Goal: Task Accomplishment & Management: Manage account settings

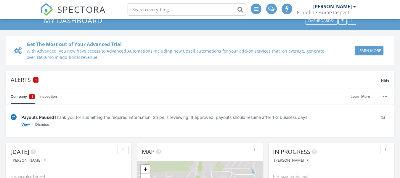
scroll to position [59, 0]
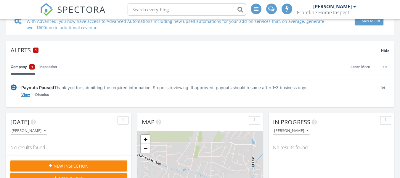
click at [26, 95] on link "View" at bounding box center [25, 95] width 9 height 6
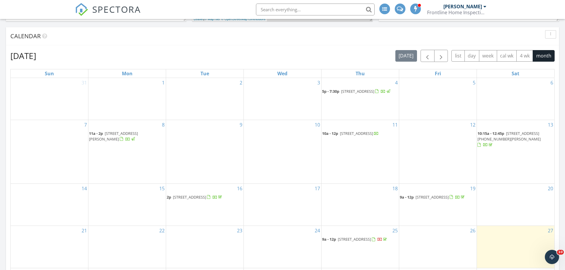
scroll to position [311, 0]
click at [342, 236] on span "[STREET_ADDRESS]" at bounding box center [354, 238] width 33 height 5
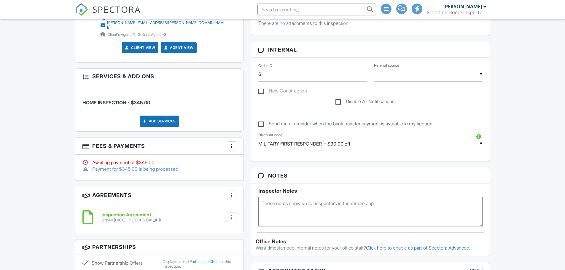
click at [230, 143] on div at bounding box center [232, 146] width 6 height 6
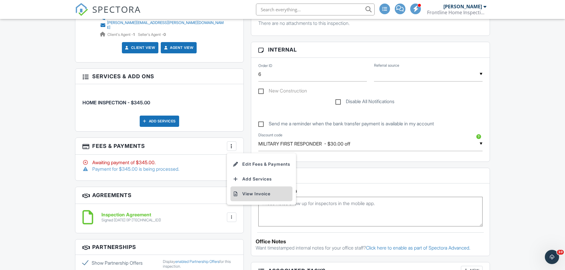
click at [254, 193] on li "View Invoice" at bounding box center [261, 193] width 62 height 15
click at [233, 143] on div at bounding box center [232, 146] width 6 height 6
click at [253, 160] on li "Edit Fees & Payments" at bounding box center [261, 164] width 62 height 15
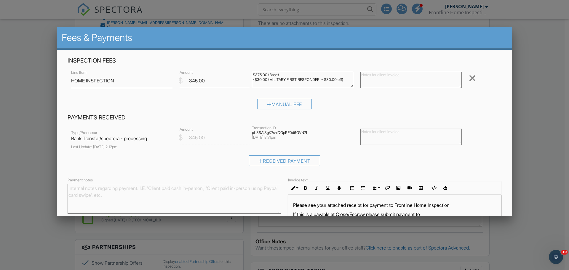
scroll to position [30, 0]
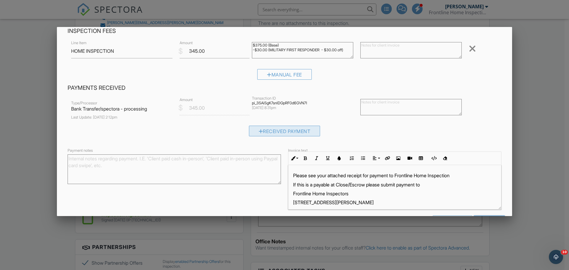
click at [285, 132] on div "Received Payment" at bounding box center [284, 131] width 71 height 11
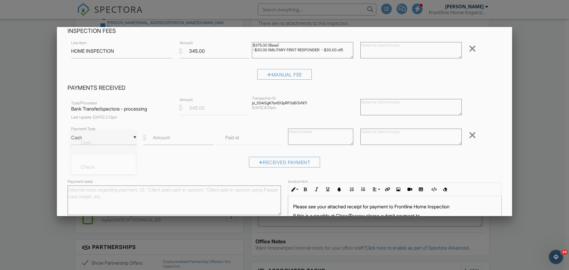
click at [128, 138] on div "▼ Cash Cash Check On-Site Card Other Cash Check On-Site Card Other" at bounding box center [103, 137] width 65 height 15
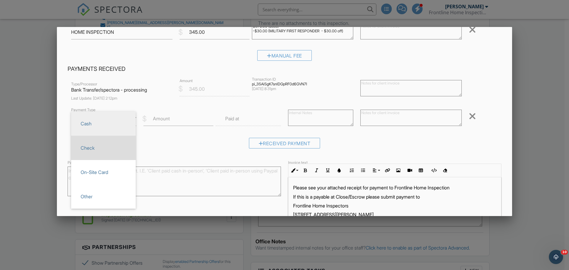
scroll to position [59, 0]
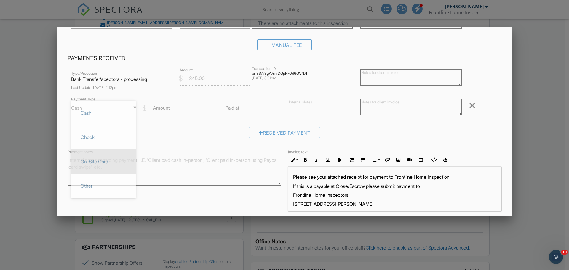
click at [107, 157] on span "On-Site Card" at bounding box center [103, 161] width 55 height 15
type input "On-Site Card"
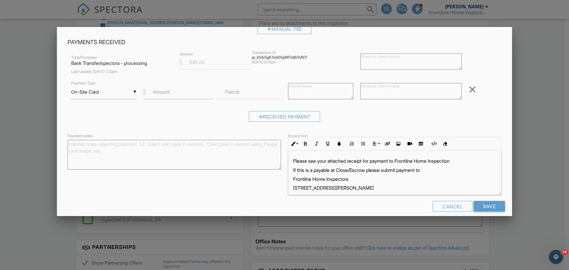
scroll to position [82, 0]
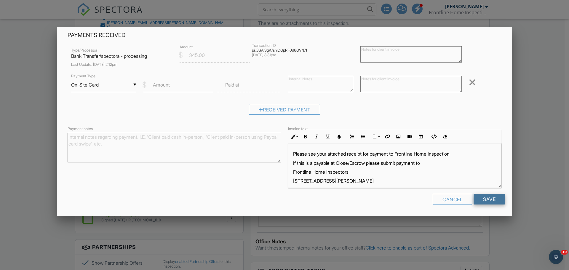
click at [491, 203] on input "Save" at bounding box center [489, 199] width 31 height 11
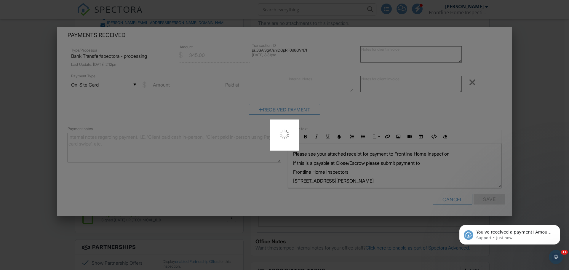
scroll to position [0, 0]
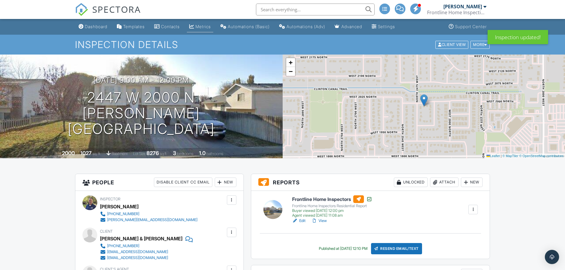
click at [204, 25] on div "Metrics" at bounding box center [202, 26] width 15 height 5
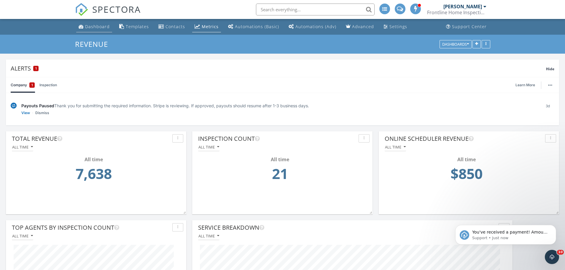
click at [85, 24] on div "Dashboard" at bounding box center [97, 27] width 25 height 6
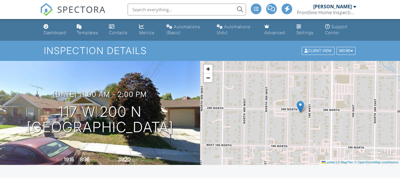
scroll to position [119, 0]
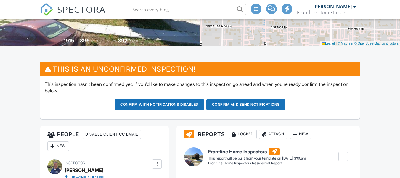
click at [240, 103] on button "Confirm and send notifications" at bounding box center [246, 104] width 79 height 11
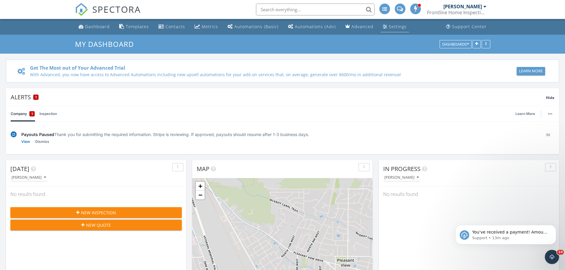
click at [390, 25] on div "Settings" at bounding box center [398, 27] width 18 height 6
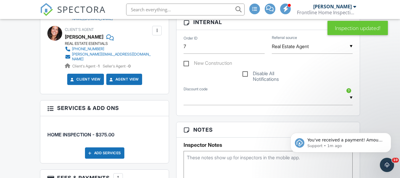
scroll to position [296, 0]
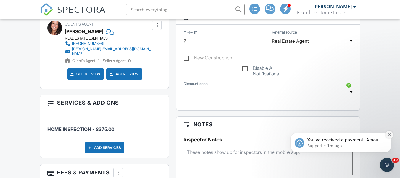
click at [389, 135] on icon "Dismiss notification" at bounding box center [389, 133] width 3 height 3
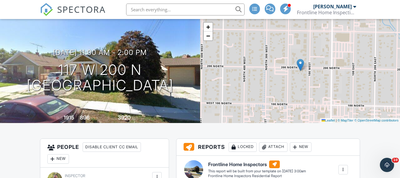
scroll to position [0, 0]
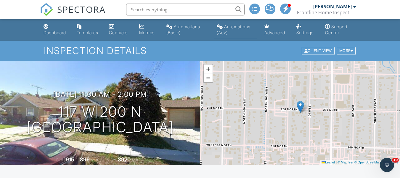
click at [230, 25] on div "Automations (Adv)" at bounding box center [234, 29] width 34 height 11
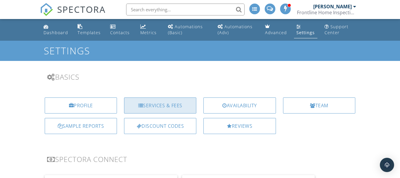
click at [182, 107] on div "Services & Fees" at bounding box center [160, 105] width 72 height 16
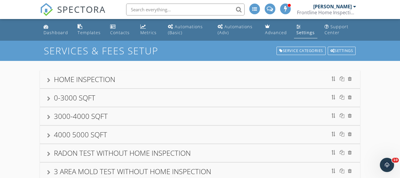
click at [132, 76] on div "HOME INSPECTION" at bounding box center [200, 79] width 306 height 11
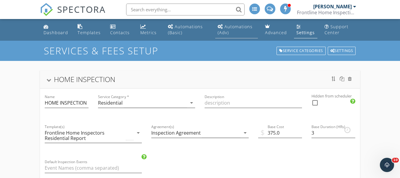
click at [226, 29] on div "Automations (Adv)" at bounding box center [235, 30] width 35 height 12
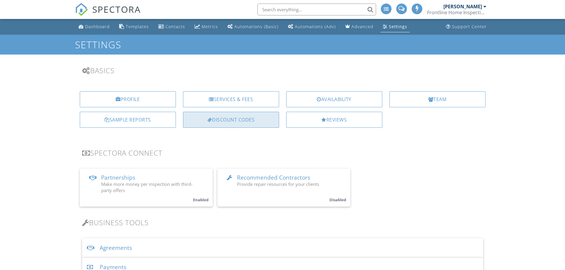
click at [258, 124] on div "Discount Codes" at bounding box center [231, 120] width 96 height 16
click at [234, 123] on div "Discount Codes" at bounding box center [231, 120] width 96 height 16
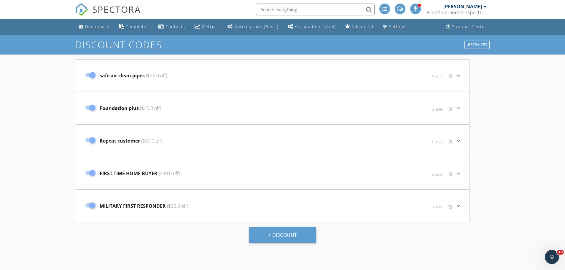
click at [190, 78] on div "safe air clean pipes ($25.0 off)" at bounding box center [206, 75] width 248 height 25
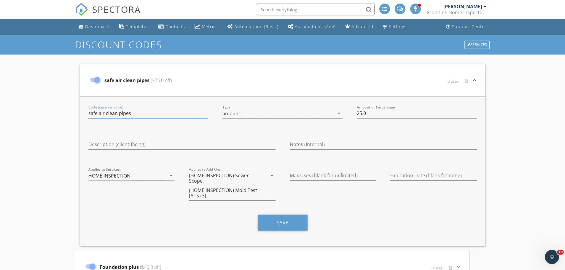
click at [134, 119] on div "Code (case sensitive) safe air clean pipes" at bounding box center [148, 116] width 120 height 16
